Goal: Contribute content: Add original content to the website for others to see

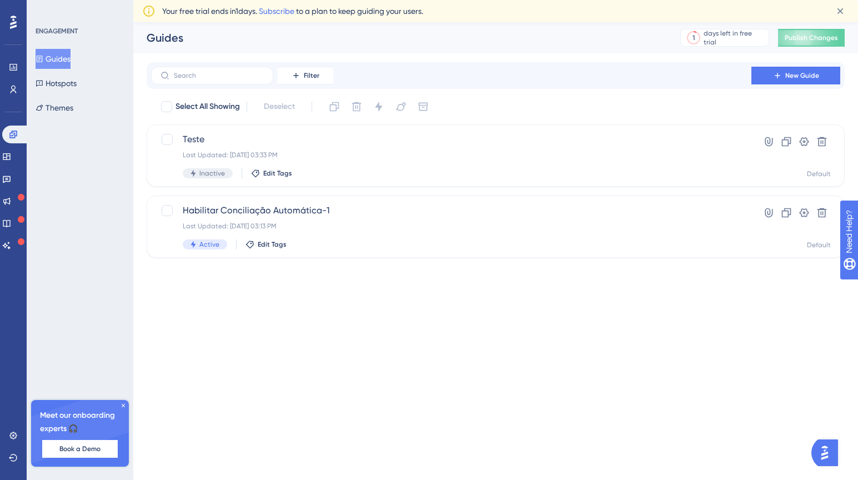
click at [645, 0] on html "Performance Users Engagement Widgets Feedback Product Updates Knowledge Base AI…" at bounding box center [429, 0] width 858 height 0
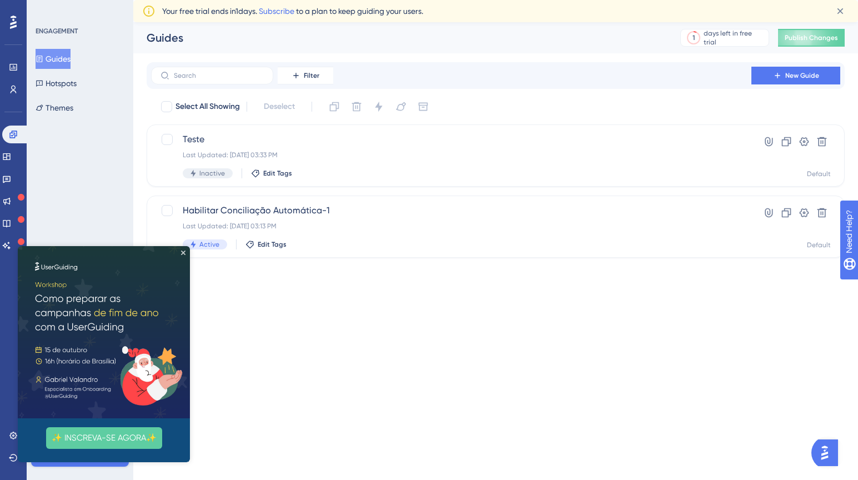
click at [184, 249] on img at bounding box center [104, 332] width 172 height 172
click at [184, 253] on icon "Close Preview" at bounding box center [183, 252] width 4 height 4
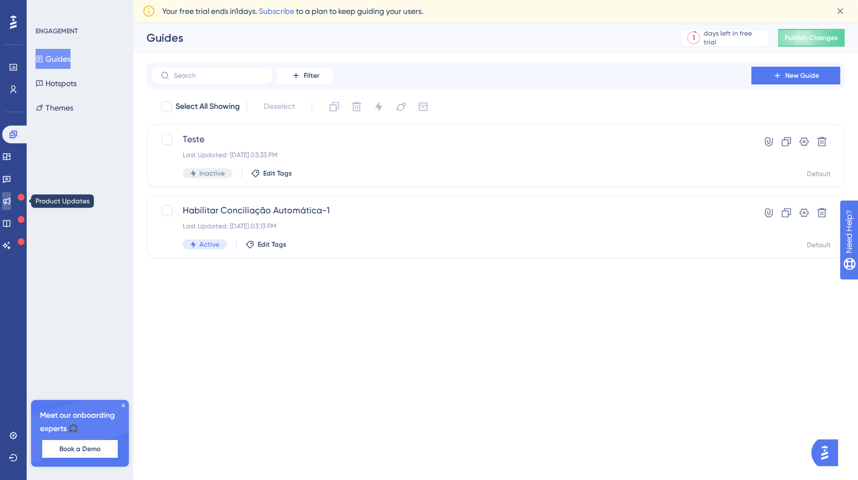
click at [11, 205] on icon at bounding box center [6, 201] width 9 height 9
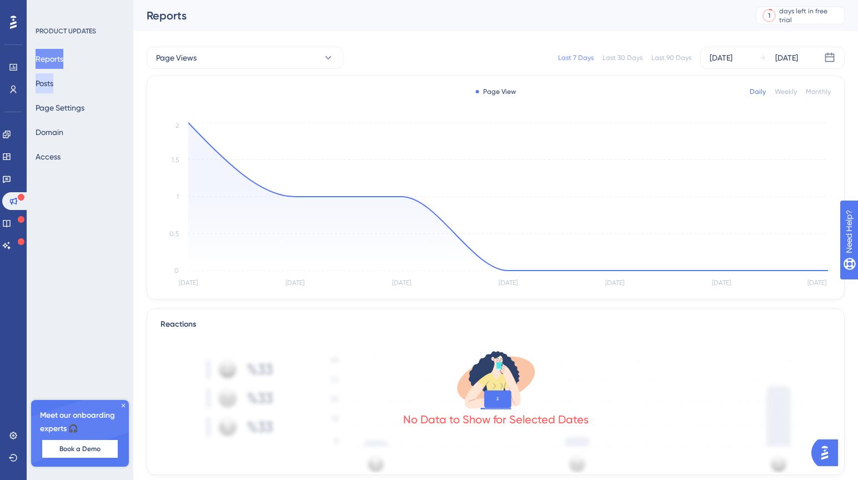
drag, startPoint x: 57, startPoint y: 84, endPoint x: 51, endPoint y: 84, distance: 6.1
click at [53, 84] on button "Posts" at bounding box center [45, 83] width 18 height 20
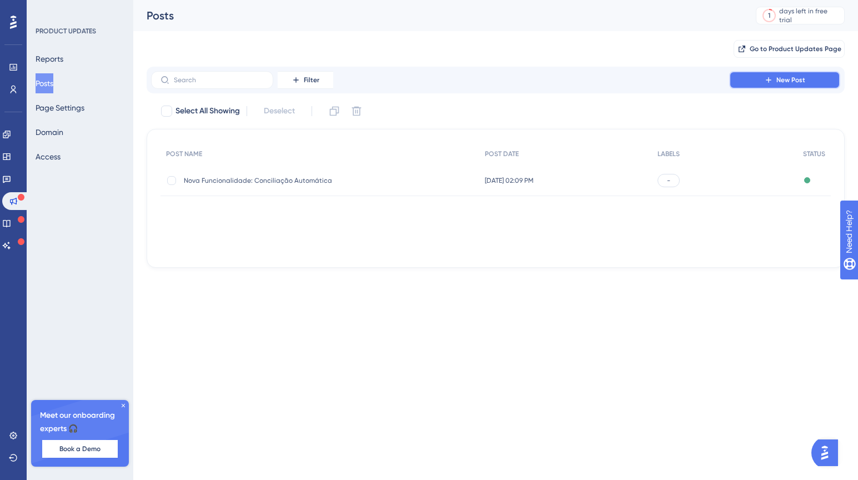
click at [766, 80] on icon at bounding box center [768, 80] width 9 height 9
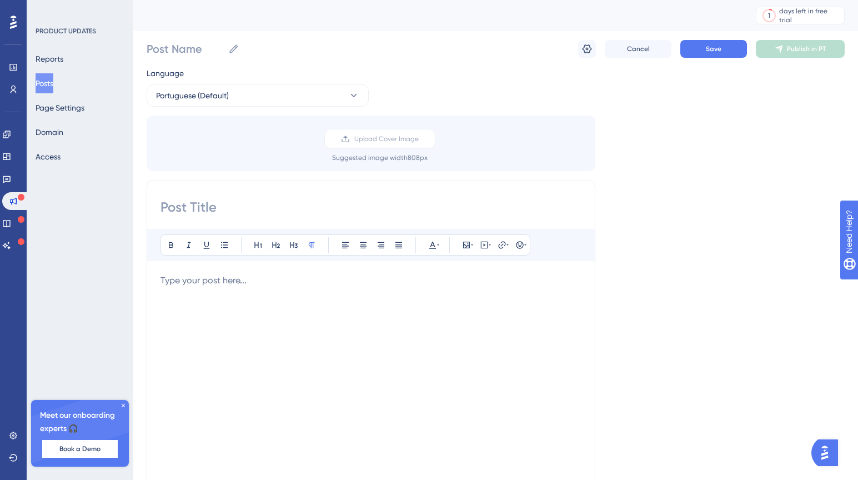
click at [238, 220] on div "Bold Italic Underline Bullet Point Heading 1 Heading 2 Heading 3 Normal Align L…" at bounding box center [371, 356] width 449 height 352
click at [249, 201] on input at bounding box center [370, 207] width 421 height 18
click at [241, 200] on input at bounding box center [370, 207] width 421 height 18
paste input "🎁 Ofereça mais uma opção de pagamento: Chegou o Parcelamento no Cartão de Crédi…"
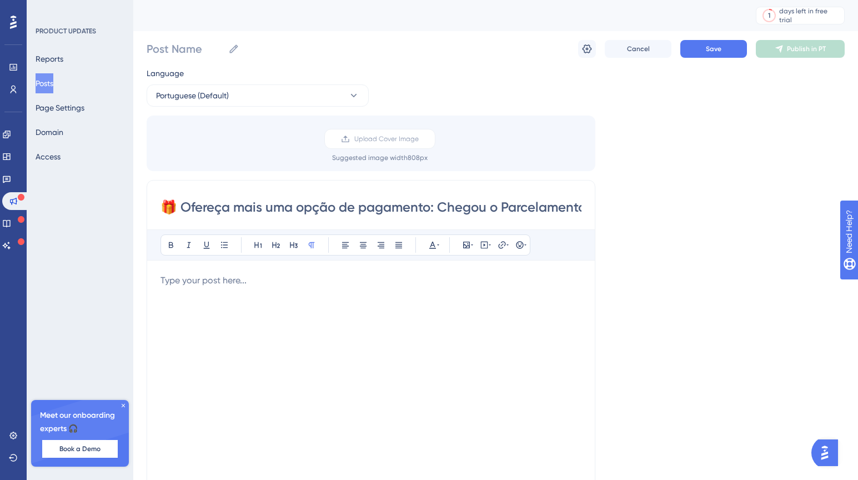
scroll to position [0, 138]
type input "🎁 Ofereça mais uma opção de pagamento: Chegou o Parcelamento no Cartão de Crédi…"
click at [247, 289] on div at bounding box center [370, 396] width 421 height 244
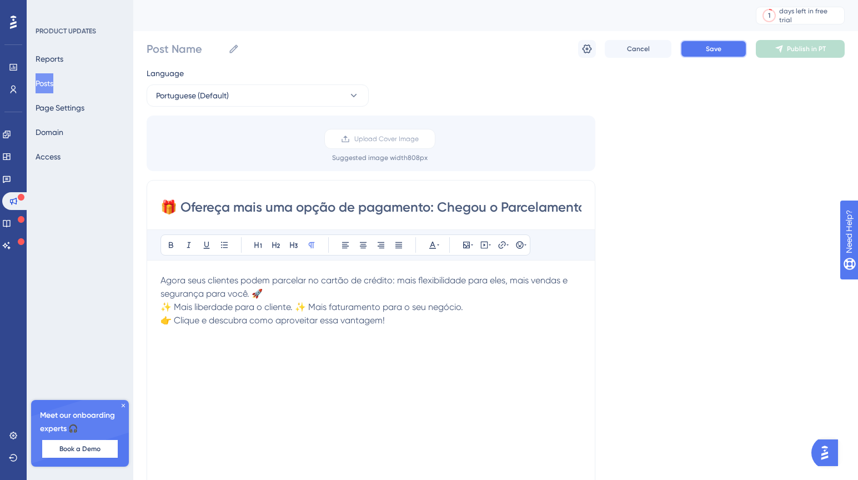
click at [708, 54] on button "Save" at bounding box center [713, 49] width 67 height 18
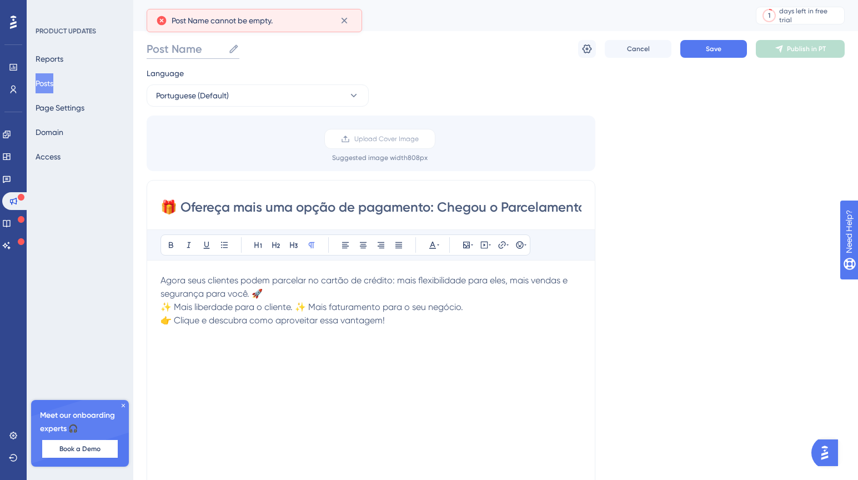
click at [197, 54] on input "Post Name" at bounding box center [185, 49] width 77 height 16
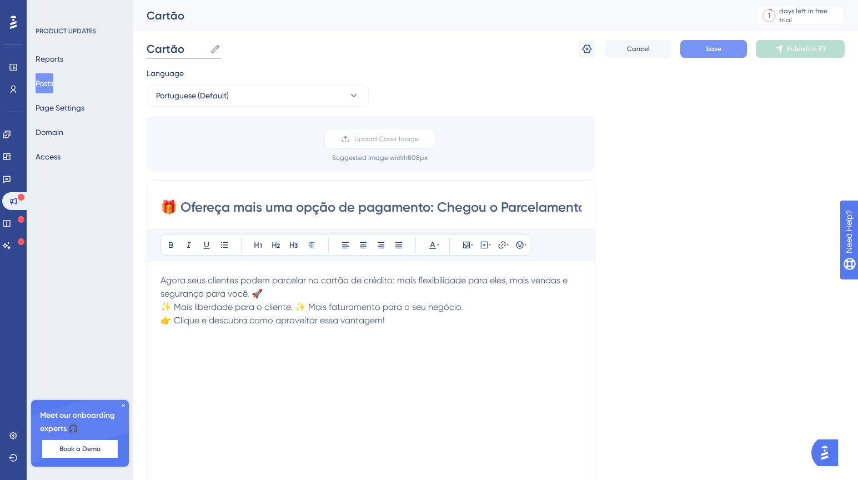
type input "Cartão"
click at [716, 48] on span "Save" at bounding box center [714, 48] width 16 height 9
click at [810, 50] on span "Publish in PT" at bounding box center [806, 48] width 39 height 9
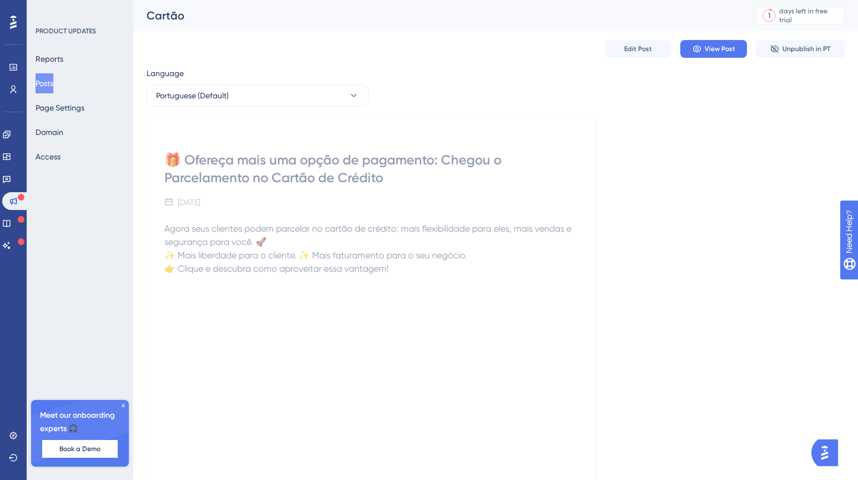
click at [403, 217] on div "🎁 Ofereça mais uma opção de pagamento: Chegou o Parcelamento no Cartão de Crédi…" at bounding box center [371, 300] width 449 height 371
click at [729, 52] on span "View Post" at bounding box center [720, 48] width 31 height 9
click at [10, 138] on icon at bounding box center [6, 133] width 7 height 7
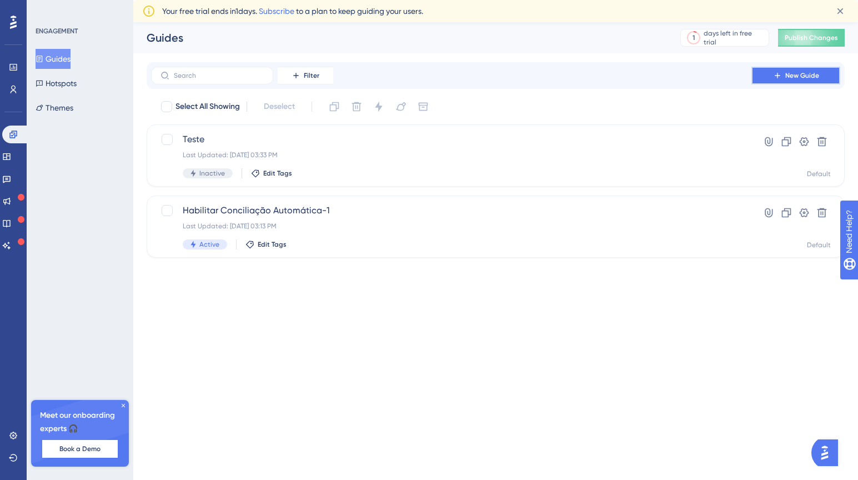
click at [780, 74] on icon at bounding box center [777, 75] width 9 height 9
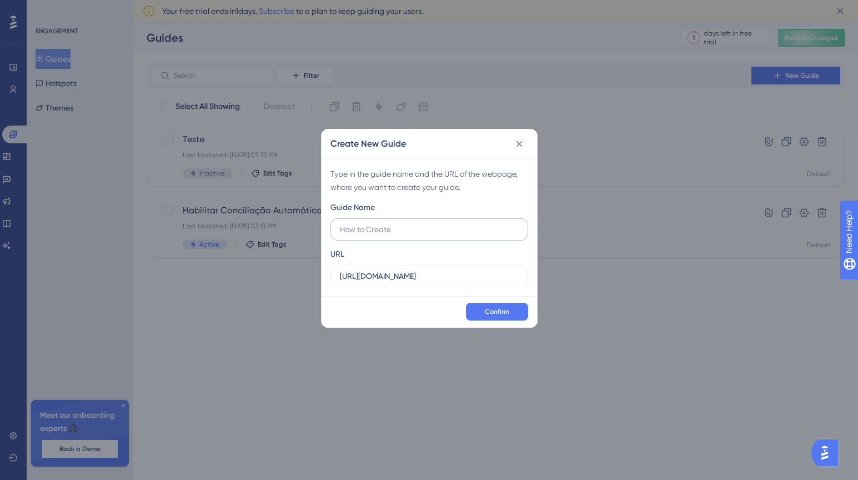
click at [448, 238] on label at bounding box center [429, 229] width 198 height 22
click at [448, 235] on input "text" at bounding box center [429, 229] width 179 height 12
type input "Cartão de Crédito"
click at [472, 275] on input "https://recorrencia.conexa.app" at bounding box center [429, 276] width 179 height 12
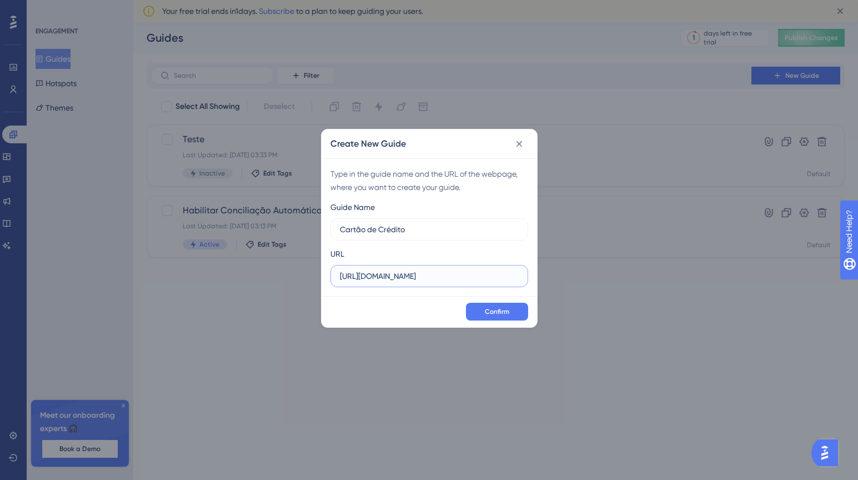
click at [472, 275] on input "https://recorrencia.conexa.app" at bounding box center [429, 276] width 179 height 12
paste input "/index.php?r=site/index"
type input "https://recorrencia.conexa.app/index.php?r=site/index"
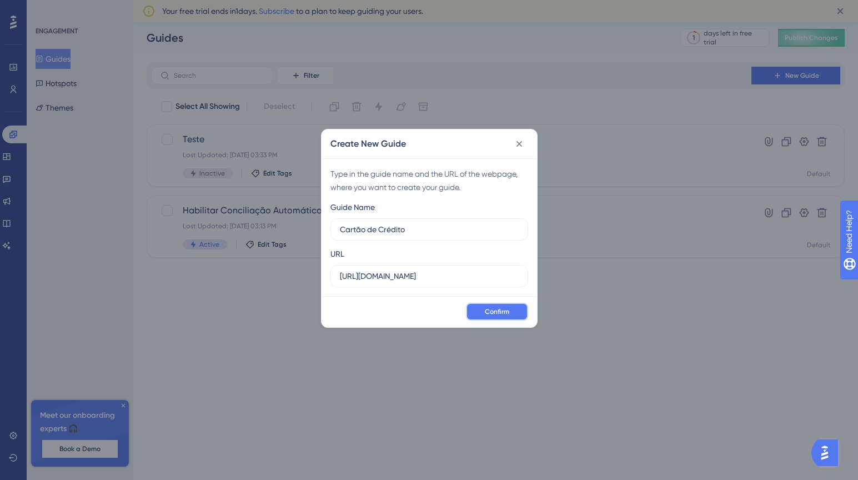
click at [499, 308] on span "Confirm" at bounding box center [497, 311] width 24 height 9
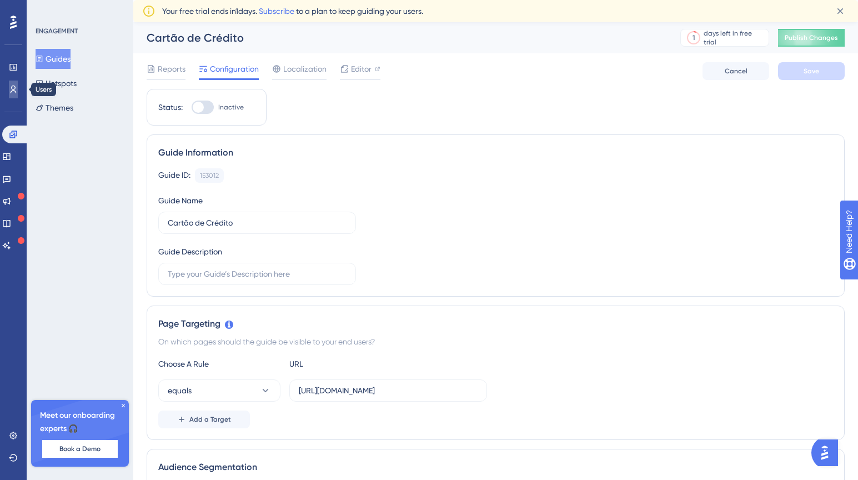
click at [9, 92] on icon at bounding box center [13, 89] width 9 height 9
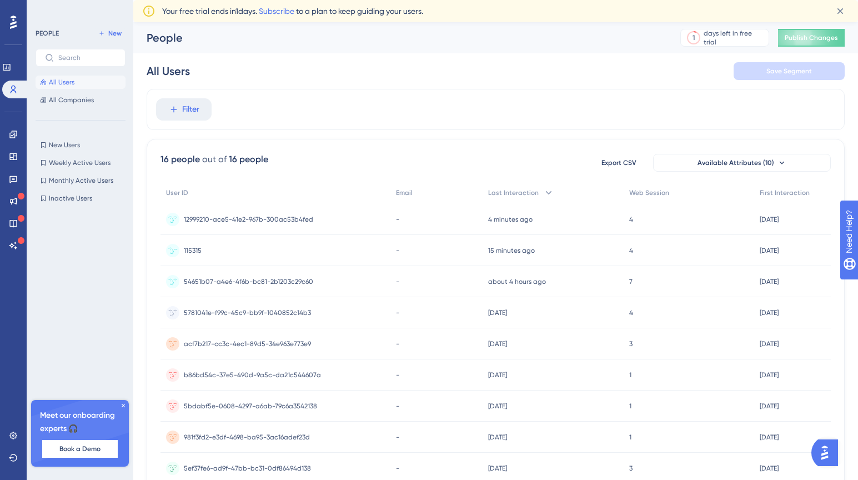
click at [417, 238] on div "-" at bounding box center [436, 250] width 92 height 31
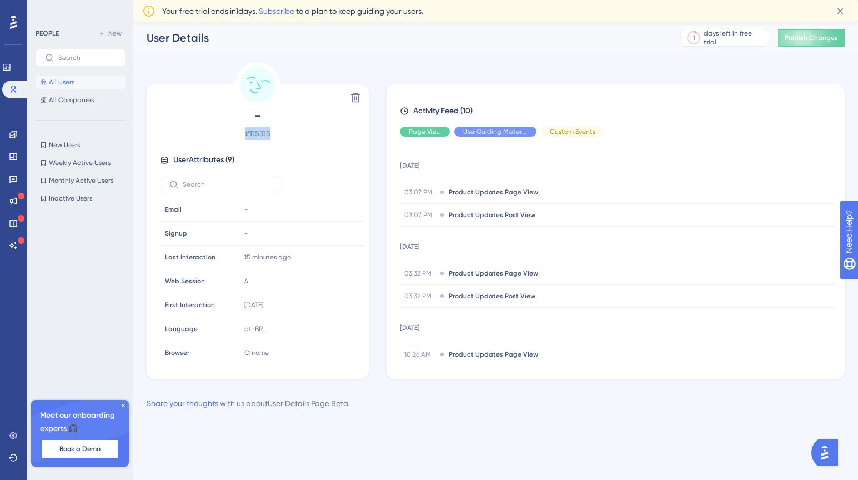
drag, startPoint x: 239, startPoint y: 134, endPoint x: 289, endPoint y: 135, distance: 50.0
click at [289, 135] on span "# 115315" at bounding box center [257, 133] width 195 height 13
click at [263, 139] on span "# 115315" at bounding box center [257, 133] width 195 height 13
drag, startPoint x: 255, startPoint y: 134, endPoint x: 275, endPoint y: 133, distance: 19.4
click at [275, 133] on span "# 115315" at bounding box center [257, 133] width 195 height 13
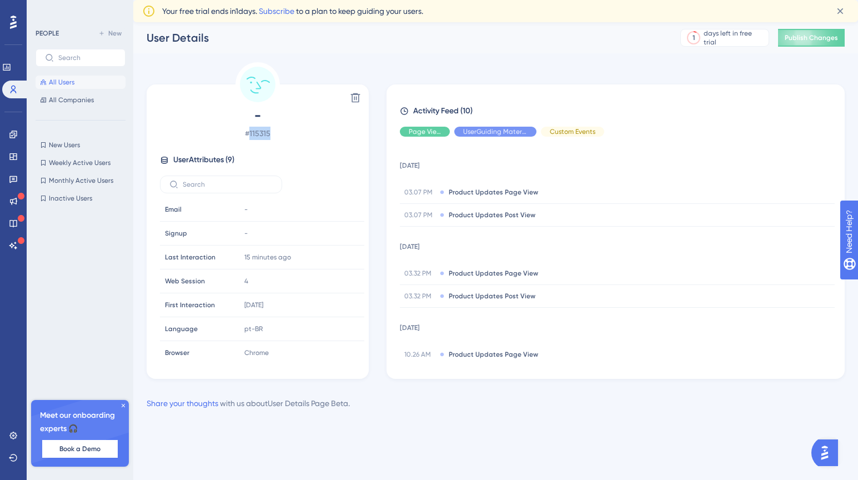
click at [259, 135] on span "# 115315" at bounding box center [257, 133] width 195 height 13
click at [256, 135] on span "# 115315" at bounding box center [257, 133] width 195 height 13
